Goal: Transaction & Acquisition: Obtain resource

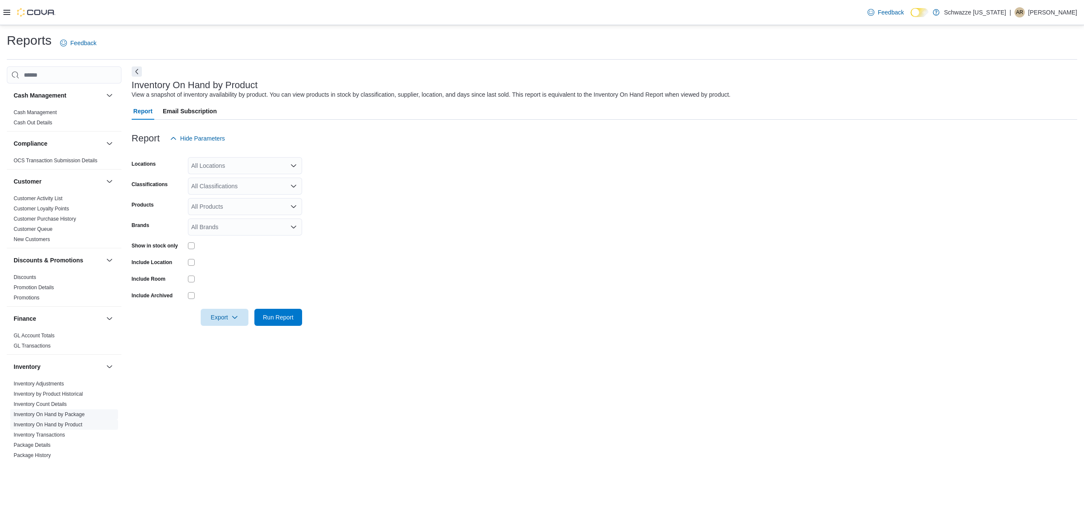
click at [59, 416] on link "Inventory On Hand by Package" at bounding box center [49, 415] width 71 height 6
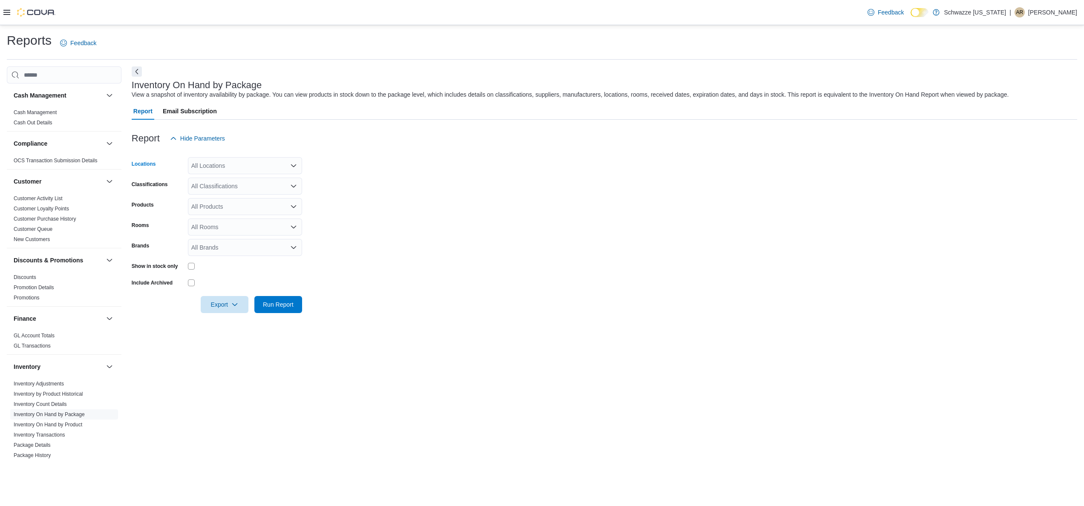
click at [286, 162] on div "All Locations" at bounding box center [245, 165] width 114 height 17
click at [270, 182] on div "Schwazze [US_STATE]" at bounding box center [245, 180] width 104 height 9
click at [382, 203] on form "Locations Schwazze [US_STATE] Classifications All Classifications Products All …" at bounding box center [605, 230] width 946 height 166
click at [230, 304] on span "Export" at bounding box center [225, 304] width 38 height 17
click at [221, 317] on button "Export to Excel" at bounding box center [226, 321] width 49 height 17
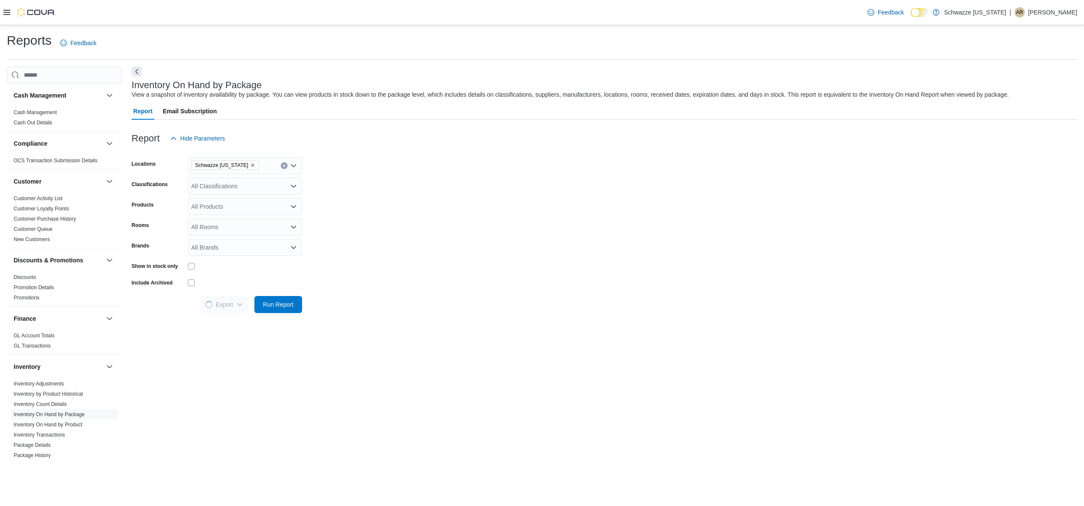
click at [482, 220] on form "Locations Schwazze [US_STATE] Classifications All Classifications Products All …" at bounding box center [605, 230] width 946 height 166
drag, startPoint x: 470, startPoint y: 326, endPoint x: 569, endPoint y: 410, distance: 129.4
click at [470, 326] on div "Inventory On Hand by Package View a snapshot of inventory availability by packa…" at bounding box center [605, 264] width 946 height 397
click at [336, 207] on form "Locations Schwazze [US_STATE] Classifications All Classifications Products All …" at bounding box center [605, 230] width 946 height 166
click at [266, 185] on div "All Classifications" at bounding box center [245, 186] width 114 height 17
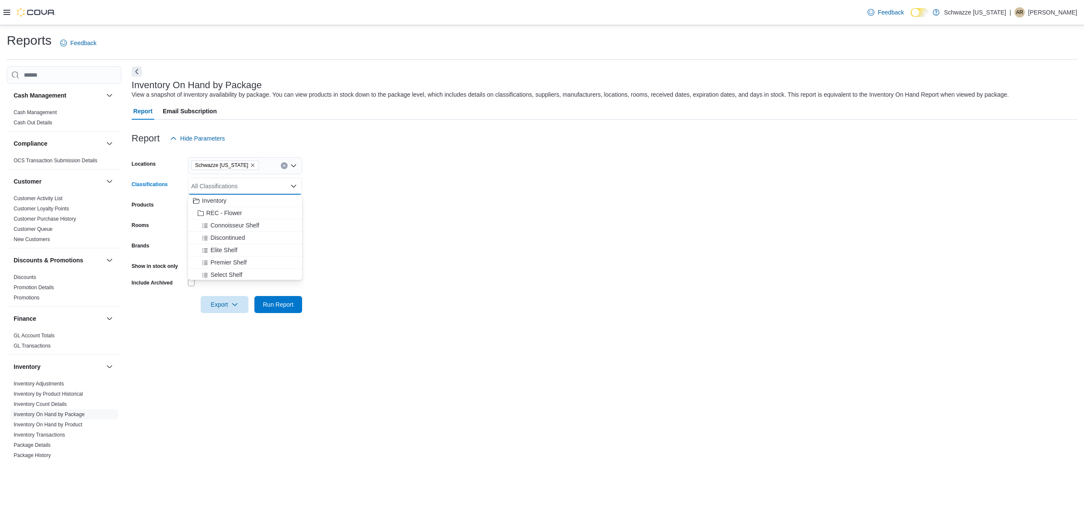
click at [326, 185] on form "Locations Schwazze [US_STATE] Classifications All Classifications Combo box. Se…" at bounding box center [605, 230] width 946 height 166
click at [231, 306] on icon "button" at bounding box center [234, 304] width 7 height 7
click at [222, 327] on button "Export to Excel" at bounding box center [226, 321] width 49 height 17
click at [547, 200] on form "Locations Schwazze [US_STATE] Classifications All Classifications Products All …" at bounding box center [605, 230] width 946 height 166
click at [448, 246] on form "Locations Schwazze [US_STATE] Classifications All Classifications Products All …" at bounding box center [605, 230] width 946 height 166
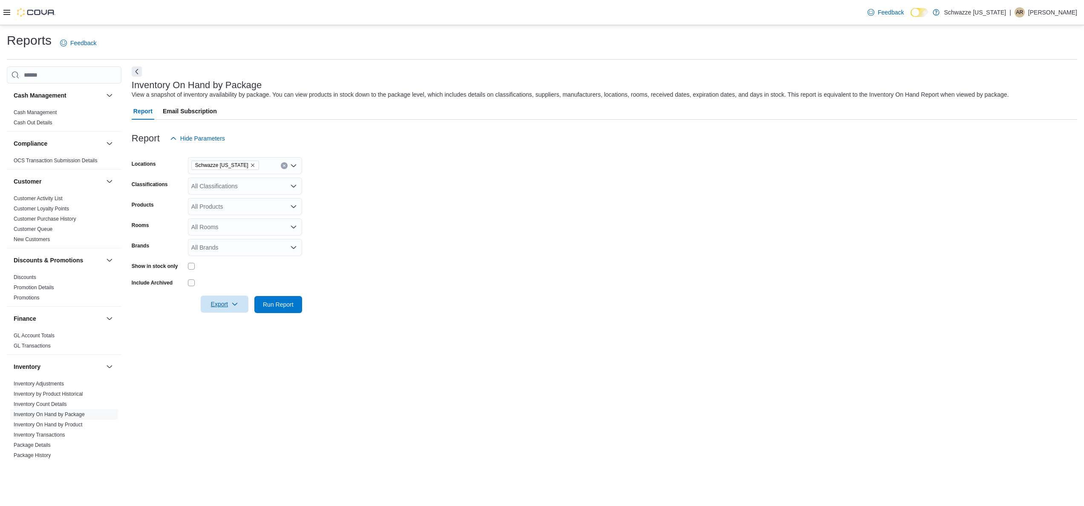
click at [228, 309] on span "Export" at bounding box center [225, 304] width 38 height 17
drag, startPoint x: 631, startPoint y: 152, endPoint x: 653, endPoint y: 136, distance: 27.2
click at [631, 152] on div at bounding box center [605, 152] width 946 height 10
click at [505, 125] on div at bounding box center [605, 125] width 946 height 10
click at [229, 303] on span "Export" at bounding box center [225, 304] width 38 height 17
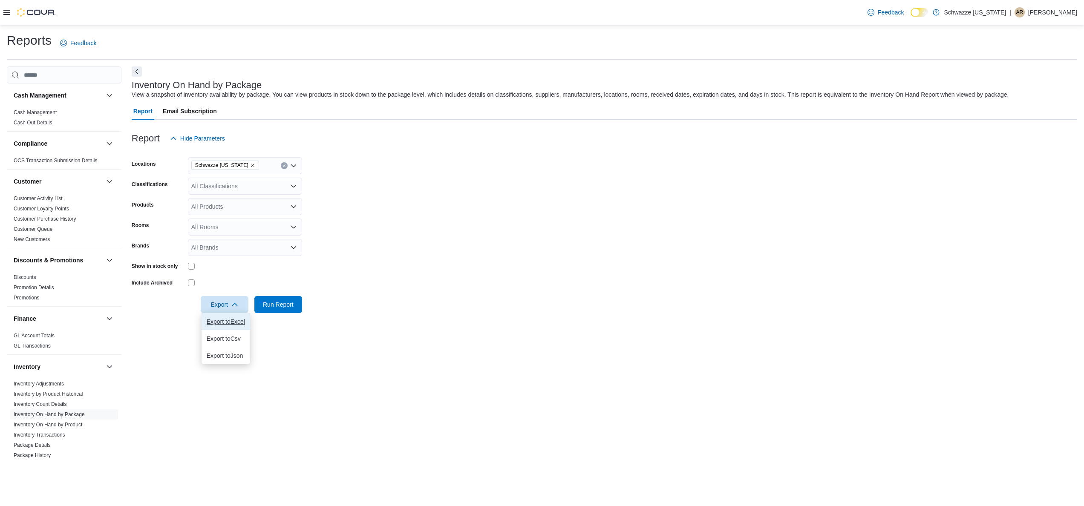
click at [222, 324] on span "Export to Excel" at bounding box center [226, 321] width 38 height 7
